Goal: Register for event/course

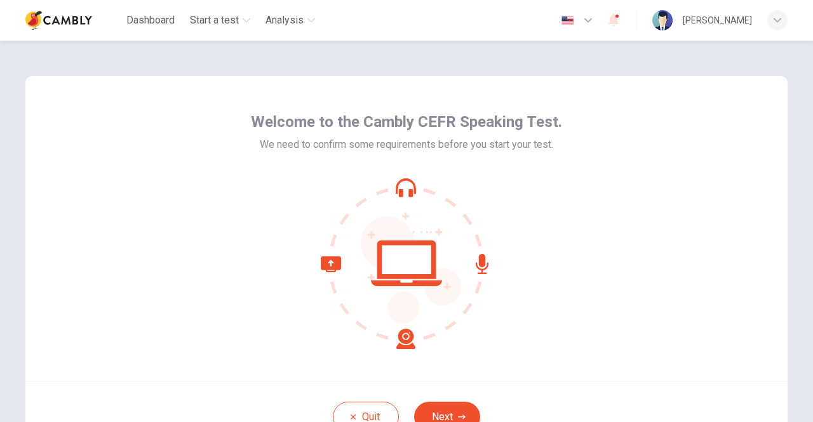
click at [670, 288] on div "Welcome to the Cambly CEFR Speaking Test. We need to confirm some requirements …" at bounding box center [406, 228] width 762 height 305
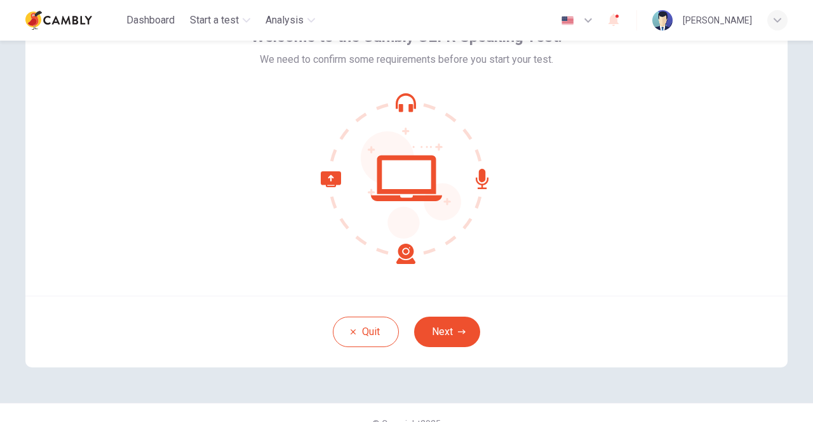
scroll to position [84, 0]
click at [465, 329] on button "Next" at bounding box center [447, 332] width 66 height 30
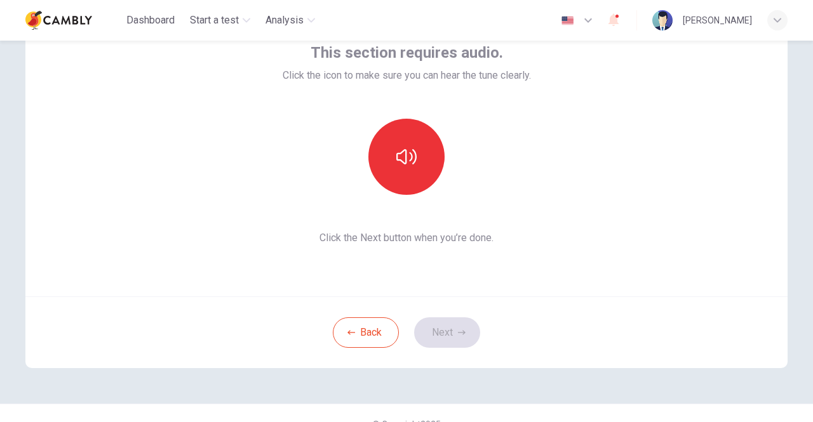
click at [417, 161] on button "button" at bounding box center [406, 157] width 76 height 76
click at [451, 337] on button "Next" at bounding box center [447, 332] width 66 height 30
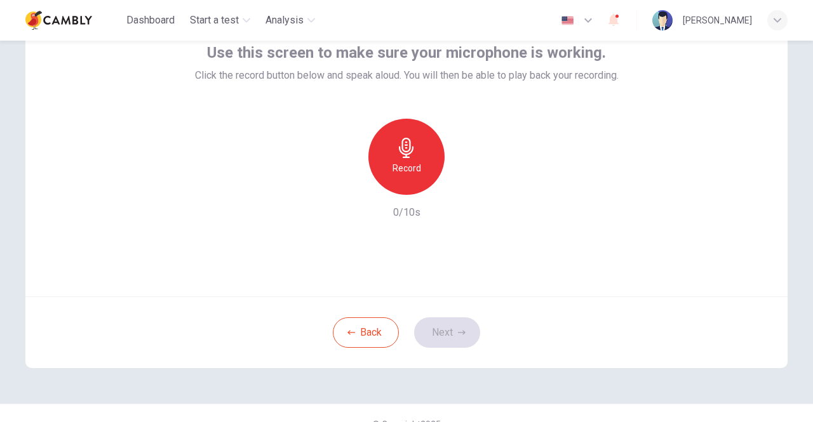
click at [409, 152] on icon "button" at bounding box center [406, 148] width 20 height 20
click at [463, 328] on button "Next" at bounding box center [447, 332] width 66 height 30
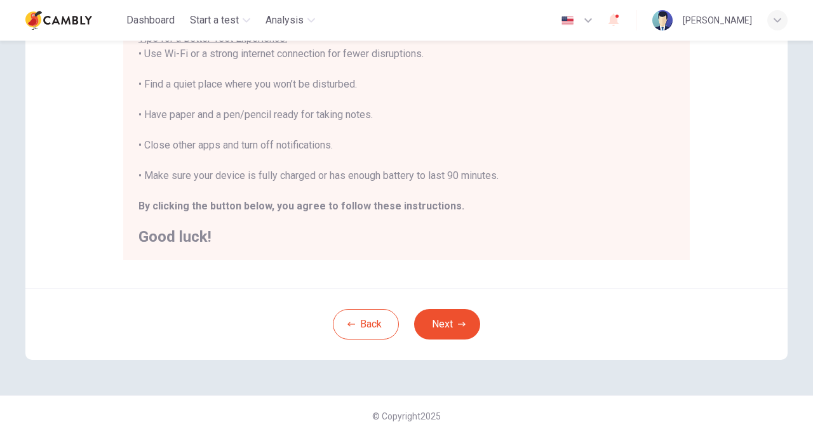
scroll to position [271, 0]
click at [749, 27] on div "[PERSON_NAME]" at bounding box center [717, 20] width 69 height 15
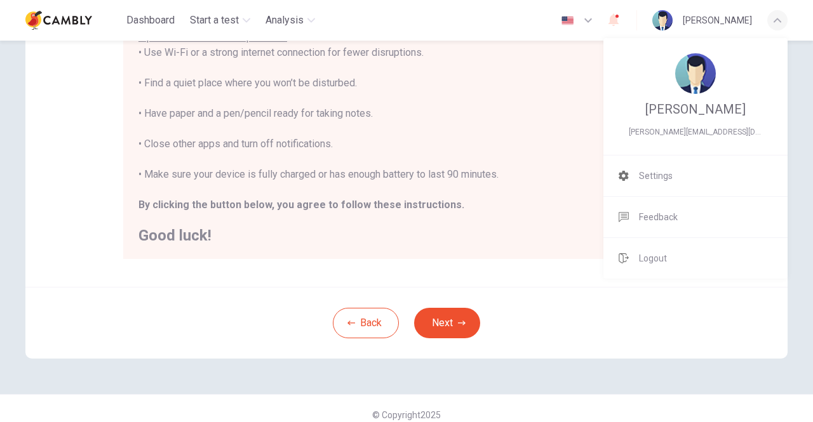
click at [688, 178] on li "Settings" at bounding box center [695, 176] width 184 height 41
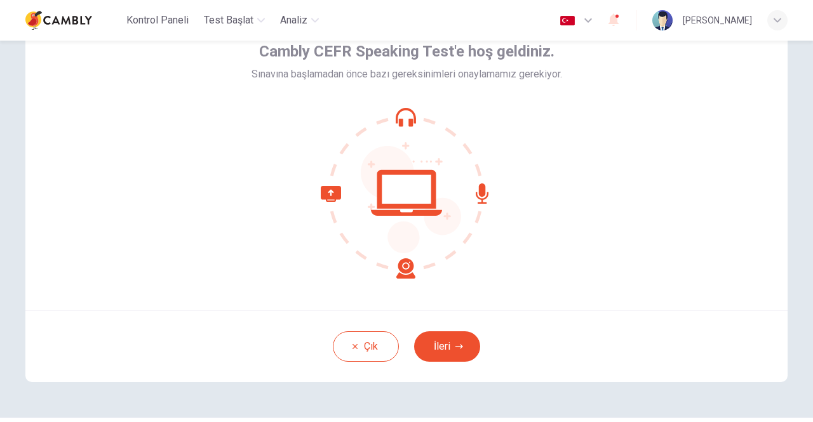
scroll to position [71, 0]
click at [448, 352] on button "İleri" at bounding box center [447, 346] width 66 height 30
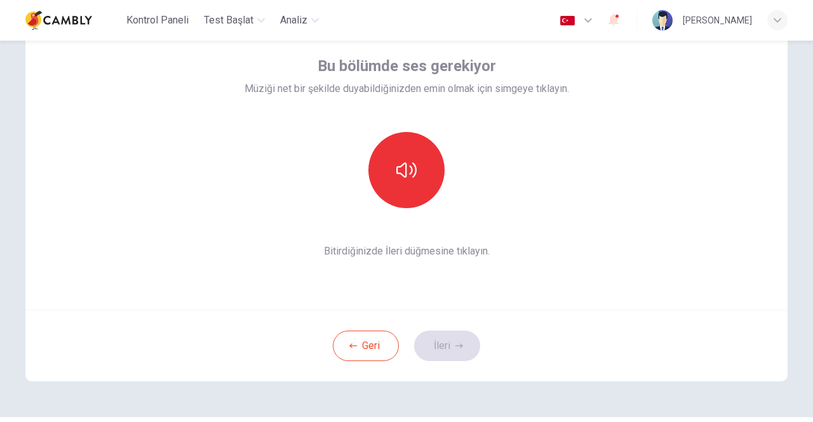
click at [413, 174] on icon "button" at bounding box center [406, 170] width 20 height 20
click at [448, 345] on button "İleri" at bounding box center [447, 346] width 66 height 30
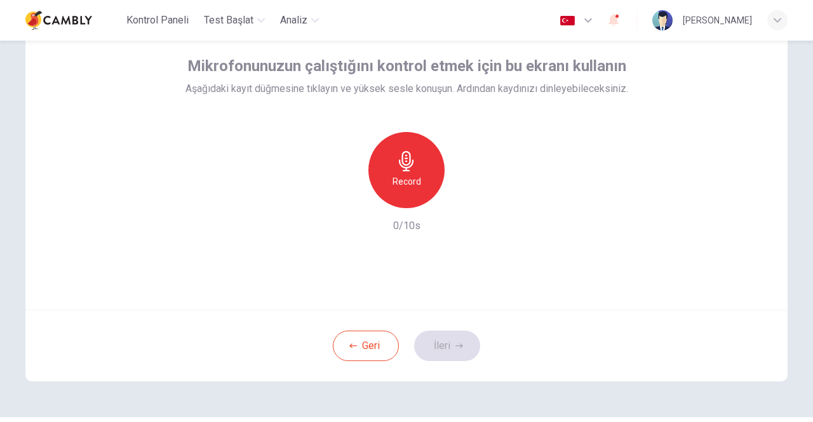
click at [419, 178] on h6 "Record" at bounding box center [406, 181] width 29 height 15
click at [458, 342] on icon "button" at bounding box center [459, 346] width 8 height 8
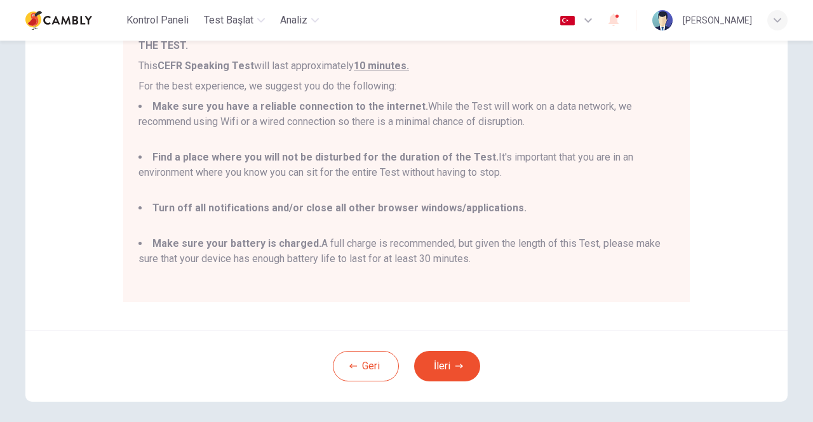
scroll to position [198, 0]
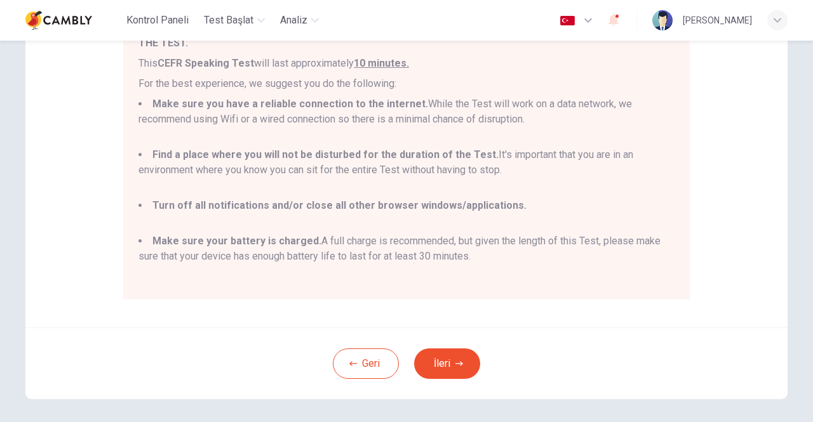
click at [450, 367] on button "İleri" at bounding box center [447, 364] width 66 height 30
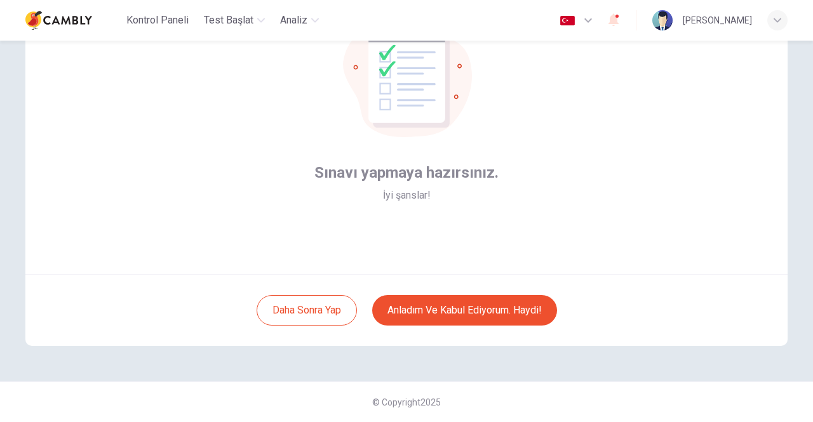
scroll to position [107, 0]
click at [476, 305] on button "Anladım ve kabul ediyorum. Haydi!" at bounding box center [464, 310] width 185 height 30
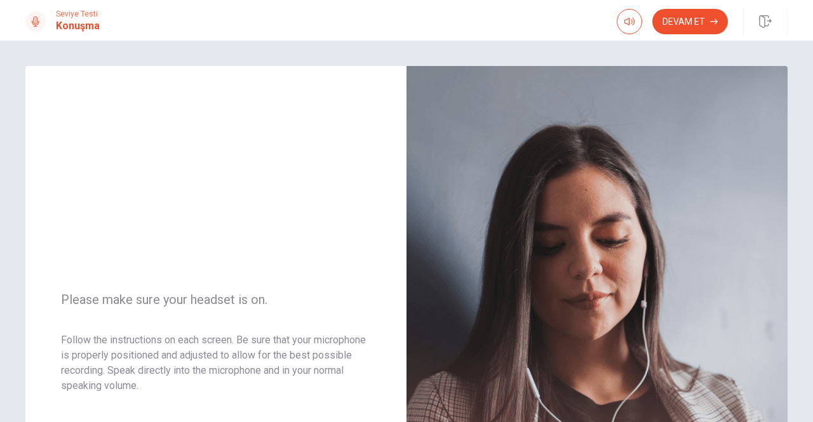
click at [704, 28] on button "Devam Et" at bounding box center [690, 21] width 76 height 25
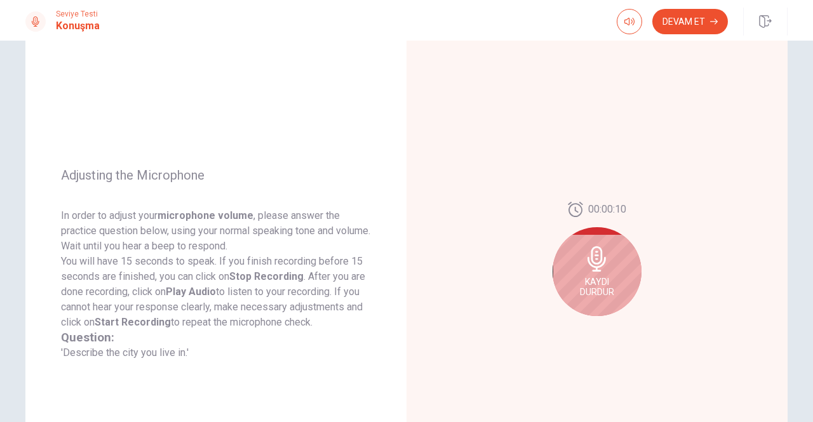
scroll to position [95, 0]
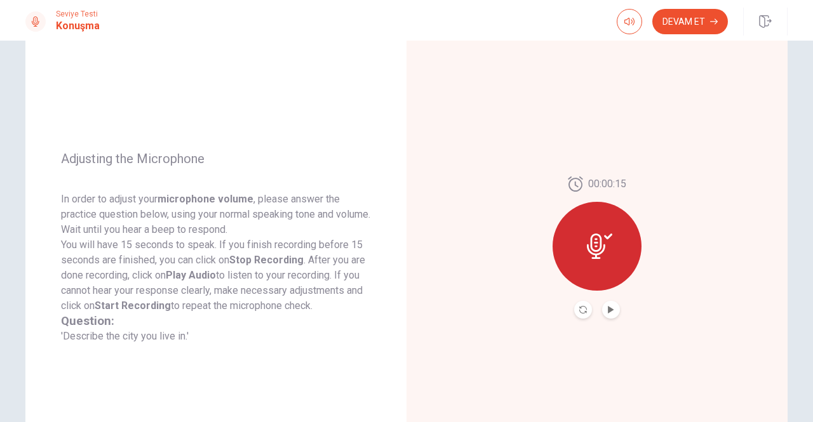
click at [696, 23] on button "Devam Et" at bounding box center [690, 21] width 76 height 25
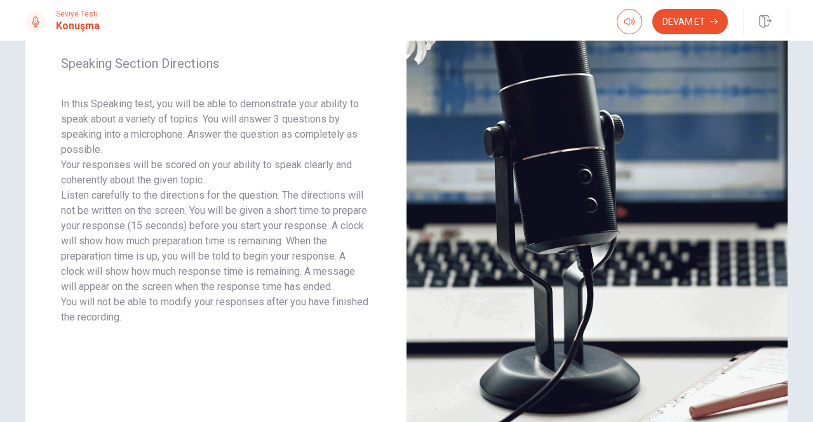
scroll to position [0, 0]
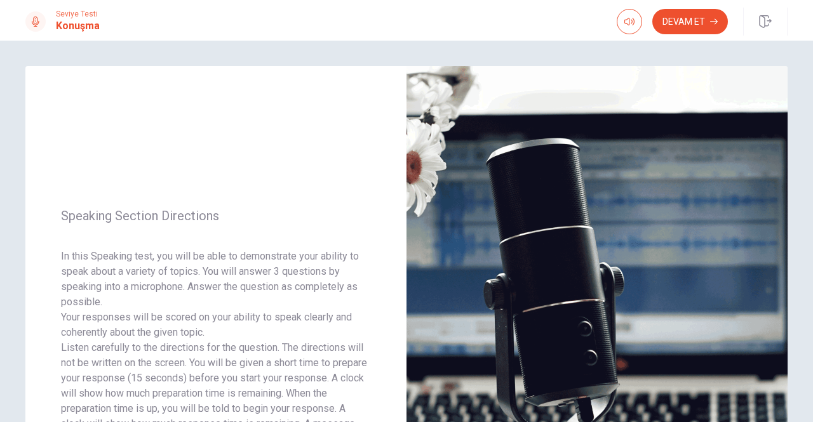
click at [683, 18] on button "Devam Et" at bounding box center [690, 21] width 76 height 25
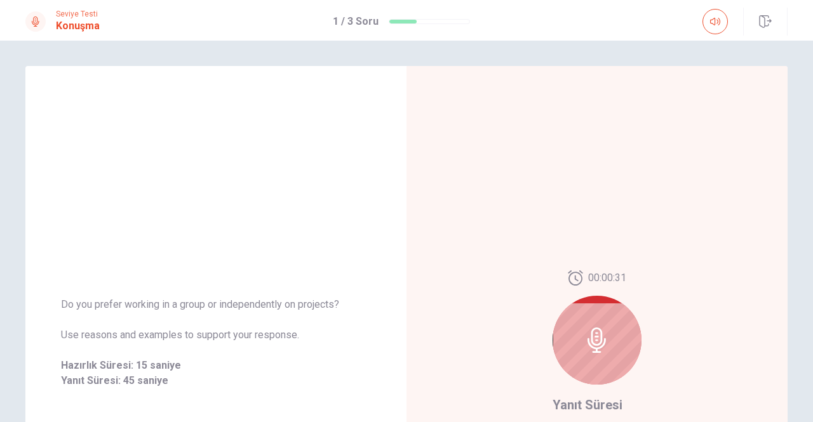
click at [771, 19] on icon "button" at bounding box center [765, 21] width 13 height 13
